Goal: Navigation & Orientation: Find specific page/section

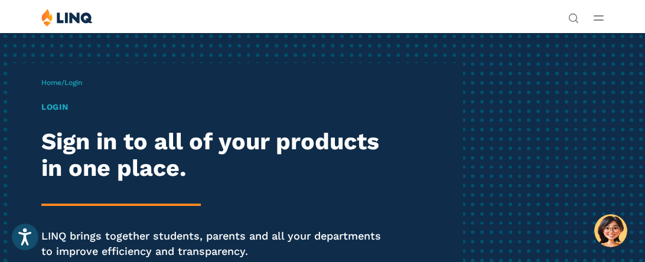
click at [48, 110] on h1 "Login" at bounding box center [218, 107] width 355 height 12
click at [597, 18] on icon "Open Main Menu" at bounding box center [599, 17] width 10 height 5
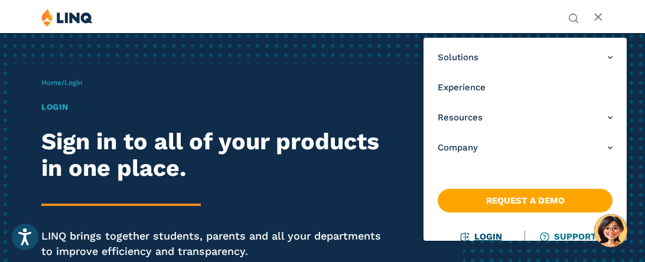
click at [488, 238] on link "Login" at bounding box center [482, 237] width 41 height 11
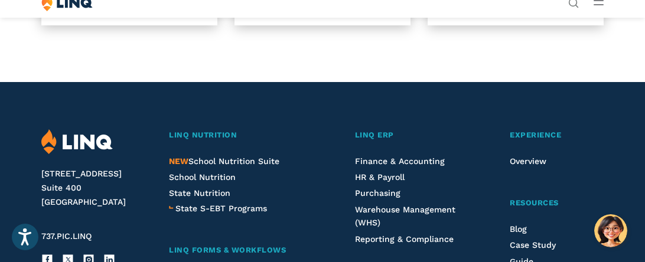
scroll to position [1110, 0]
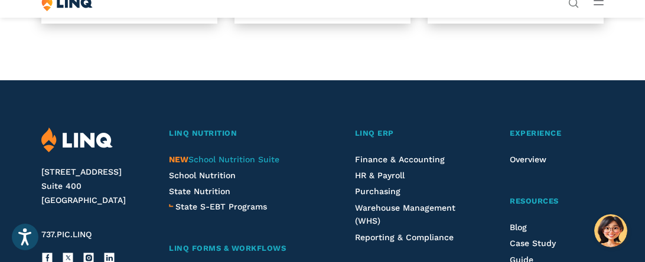
click at [228, 160] on span "NEW School Nutrition Suite" at bounding box center [224, 159] width 111 height 9
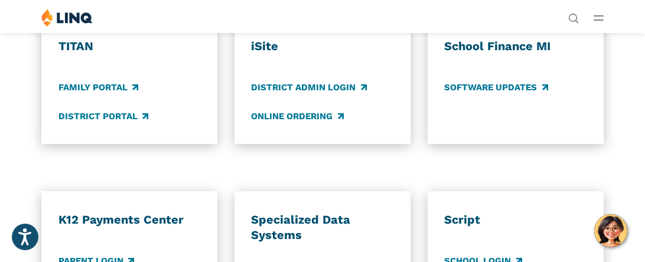
scroll to position [826, 0]
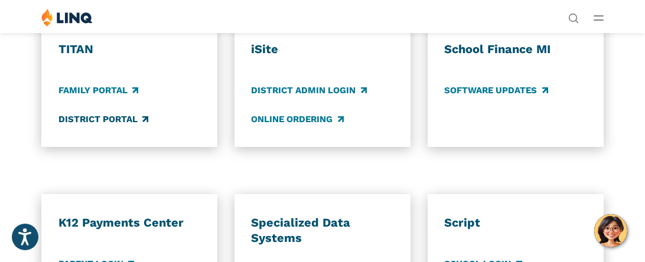
click at [111, 120] on link "District Portal" at bounding box center [104, 119] width 90 height 13
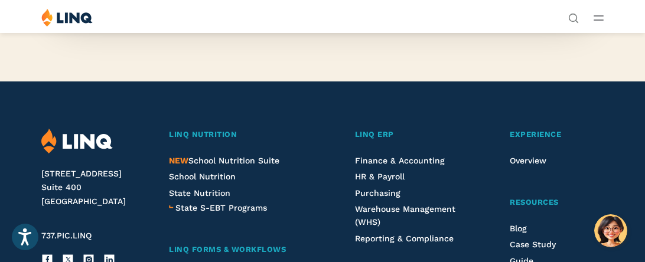
scroll to position [1205, 0]
